Goal: Task Accomplishment & Management: Complete application form

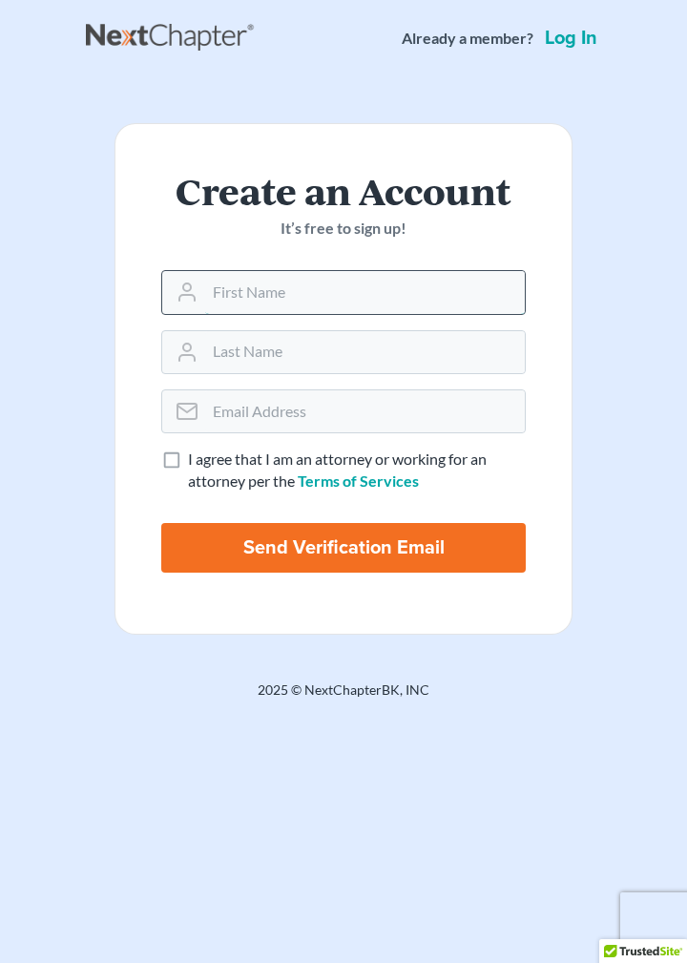
click at [296, 284] on input "text" at bounding box center [365, 292] width 320 height 42
click at [378, 544] on input "Send Verification Email" at bounding box center [343, 548] width 364 height 50
type input "Thinking..."
